Goal: Find specific page/section: Find specific page/section

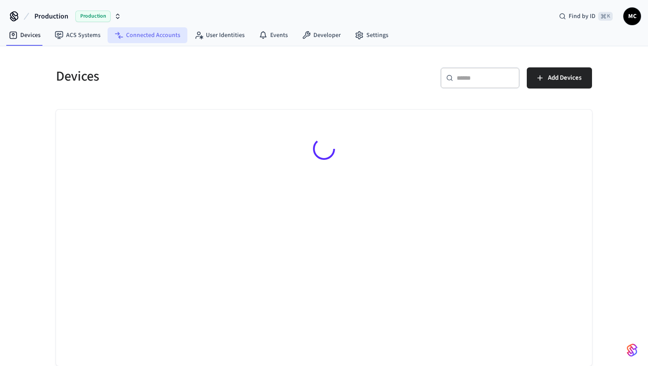
click at [157, 38] on link "Connected Accounts" at bounding box center [147, 35] width 80 height 16
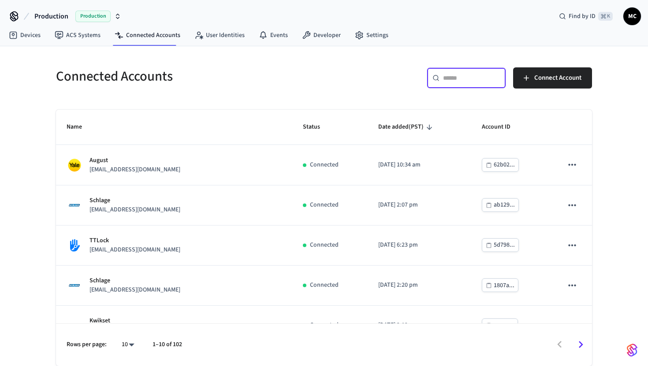
click at [457, 81] on input "text" at bounding box center [471, 78] width 57 height 9
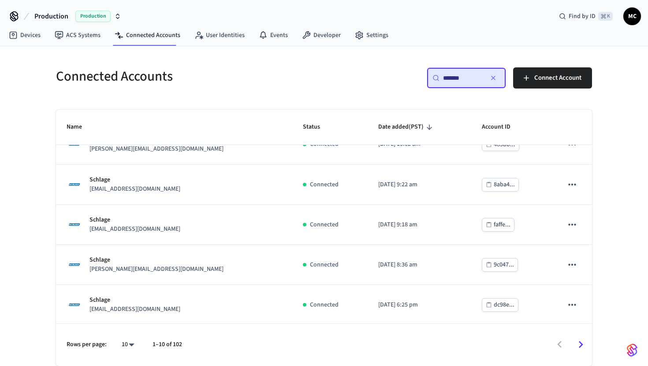
scroll to position [224, 0]
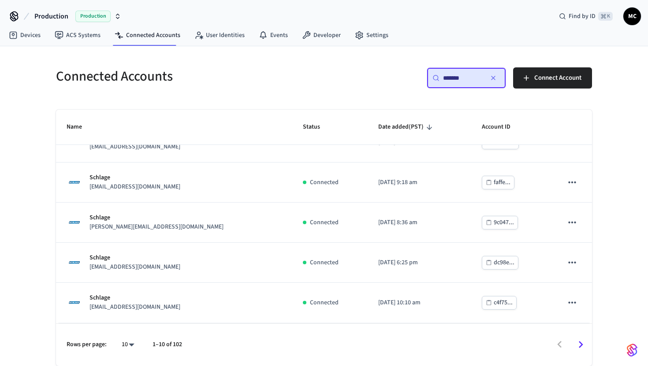
type input "*******"
click at [130, 348] on body "Production Production Find by ID ⌘ K MC Devices ACS Systems Connected Accounts …" at bounding box center [324, 183] width 648 height 366
click at [130, 341] on li "All" at bounding box center [124, 340] width 23 height 23
type input "**"
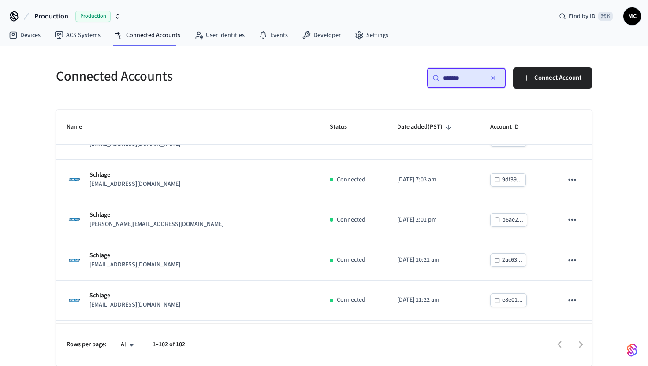
scroll to position [114, 0]
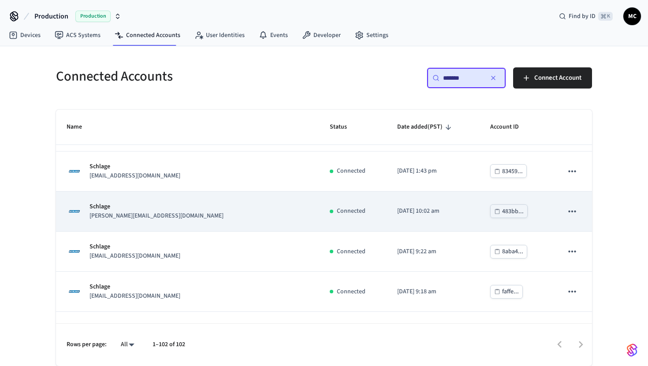
click at [236, 209] on div "Schlage [EMAIL_ADDRESS][DOMAIN_NAME]" at bounding box center [188, 211] width 242 height 19
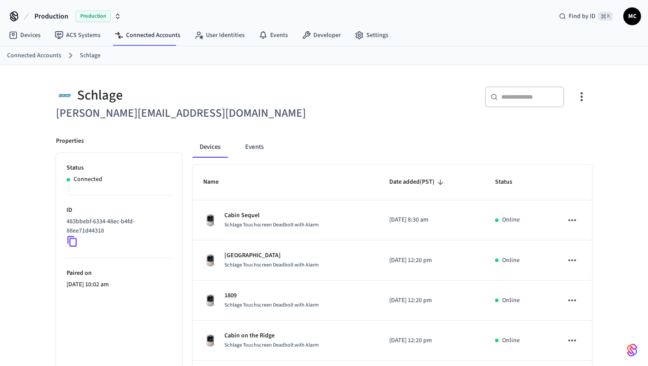
click at [72, 244] on icon at bounding box center [72, 241] width 11 height 11
click at [73, 244] on icon at bounding box center [72, 241] width 11 height 11
